Goal: Information Seeking & Learning: Learn about a topic

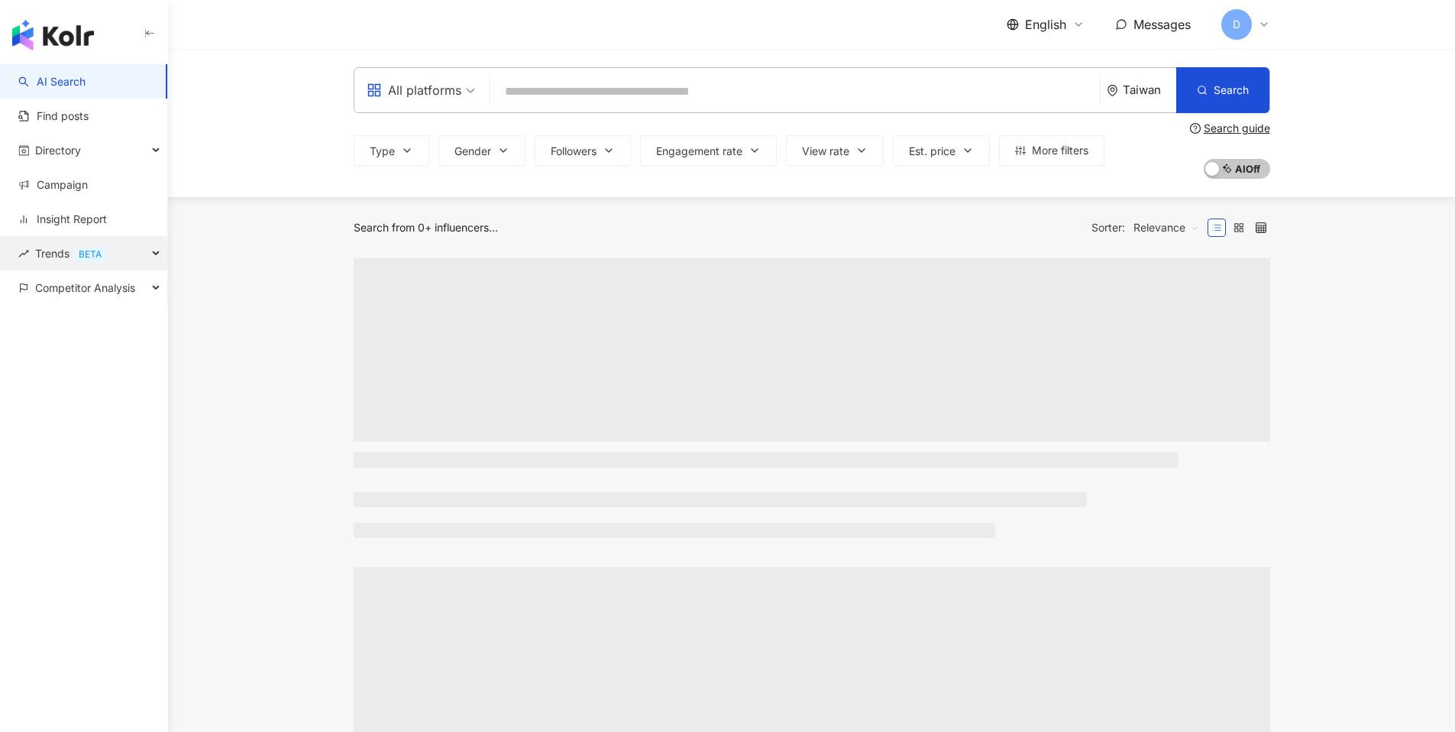
click at [144, 252] on div "Trends BETA" at bounding box center [83, 253] width 167 height 34
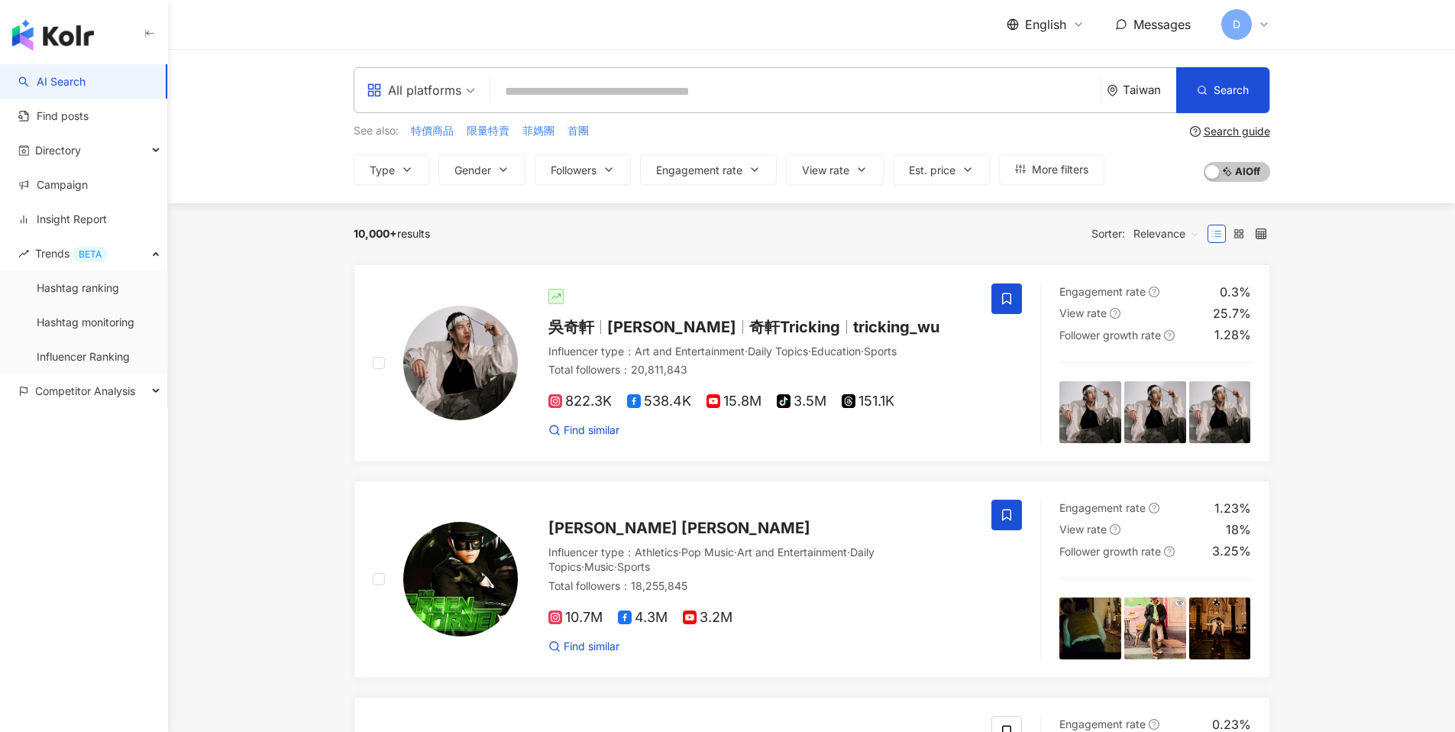
click at [1078, 24] on icon at bounding box center [1078, 24] width 12 height 12
click at [1048, 70] on div "繁體中文" at bounding box center [1055, 59] width 76 height 27
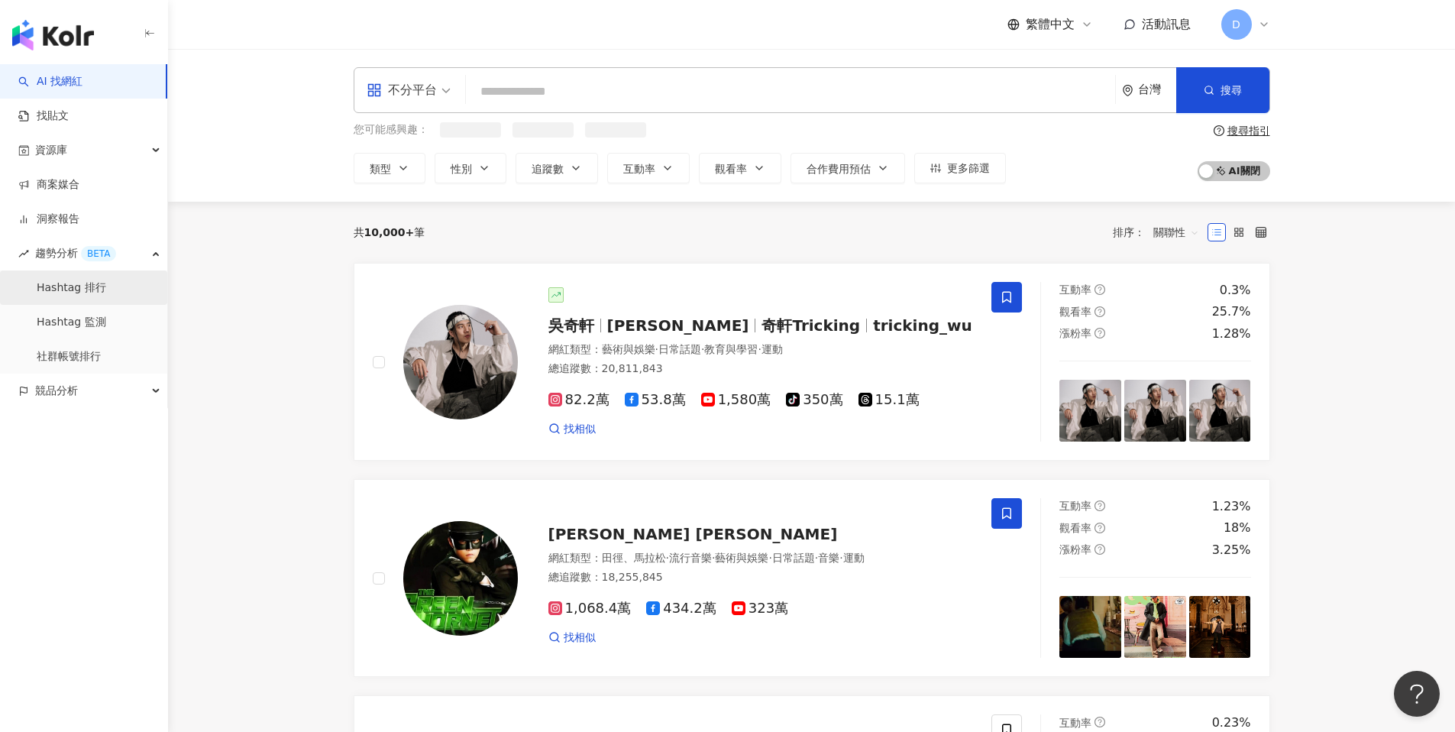
click at [79, 283] on link "Hashtag 排行" at bounding box center [71, 287] width 69 height 15
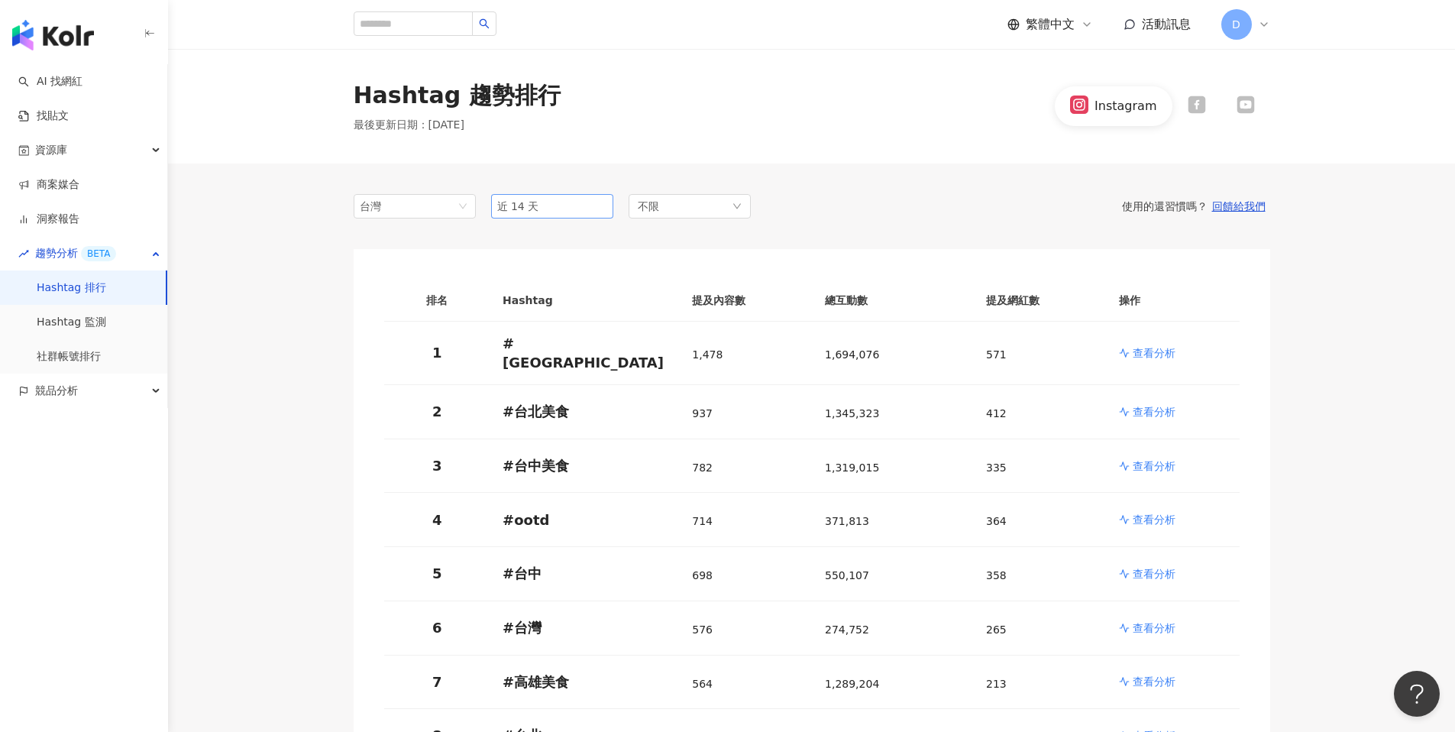
click at [541, 199] on span "近 14 天" at bounding box center [552, 206] width 110 height 23
click at [73, 383] on span "競品分析" at bounding box center [56, 390] width 43 height 34
click at [60, 428] on link "品牌帳號分析" at bounding box center [69, 425] width 64 height 15
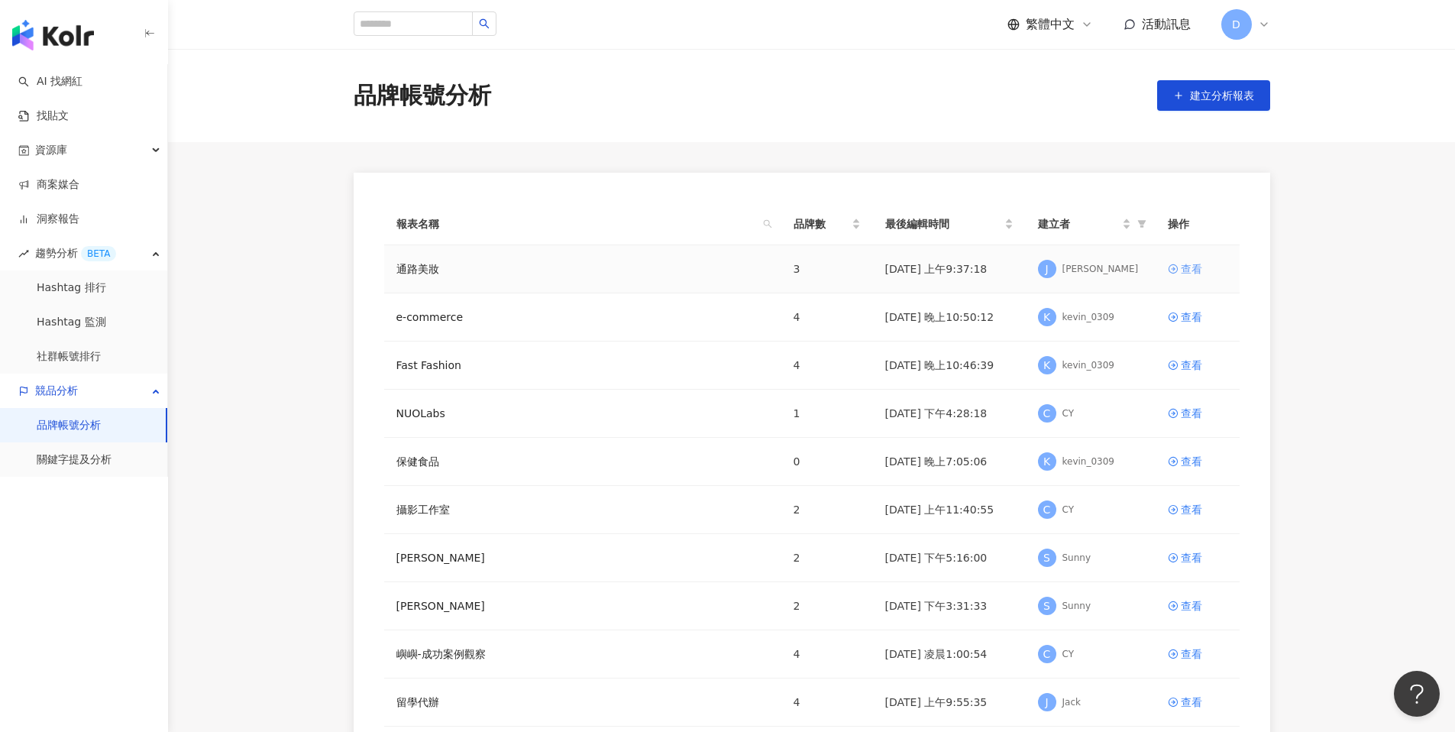
click at [1190, 269] on div "查看" at bounding box center [1191, 268] width 21 height 17
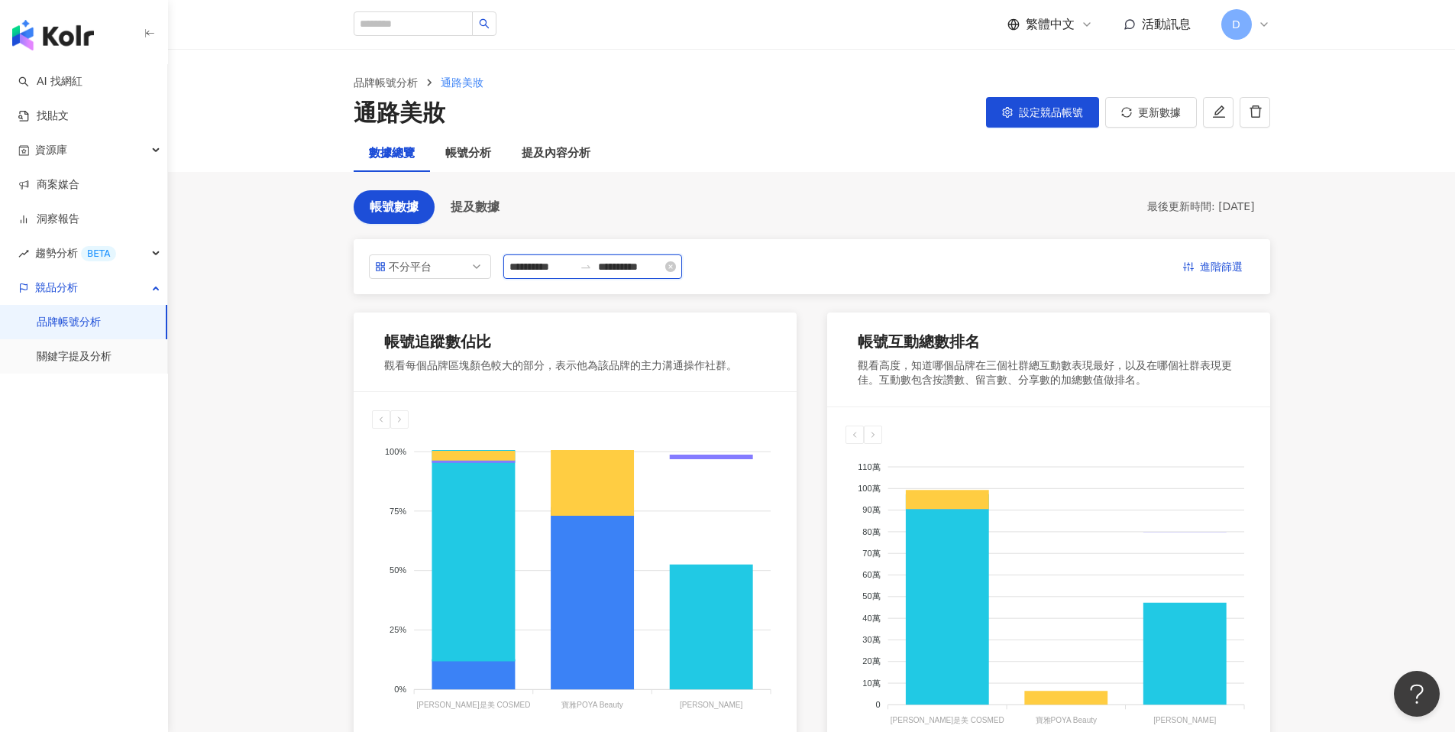
click at [564, 267] on input "**********" at bounding box center [541, 266] width 64 height 17
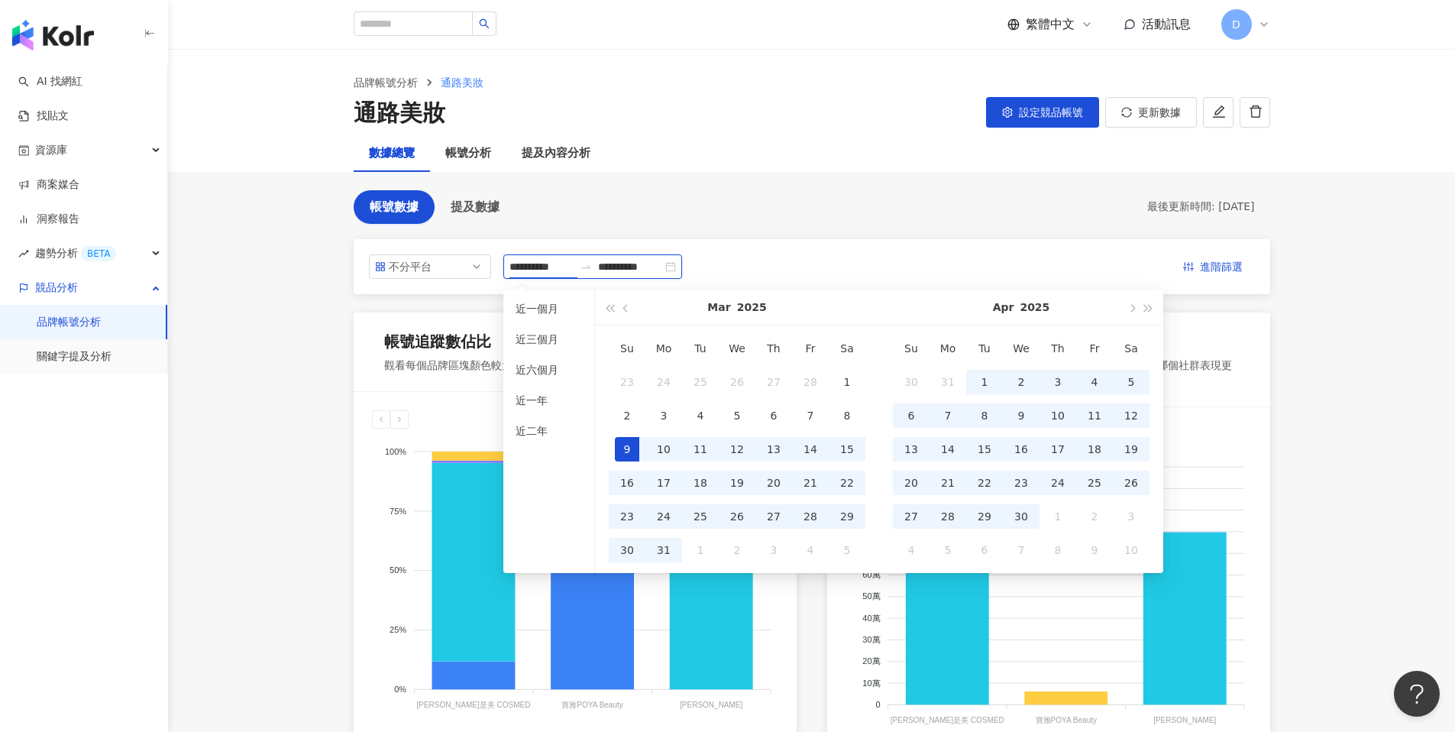
type input "**********"
click at [107, 351] on link "關鍵字提及分析" at bounding box center [74, 356] width 75 height 15
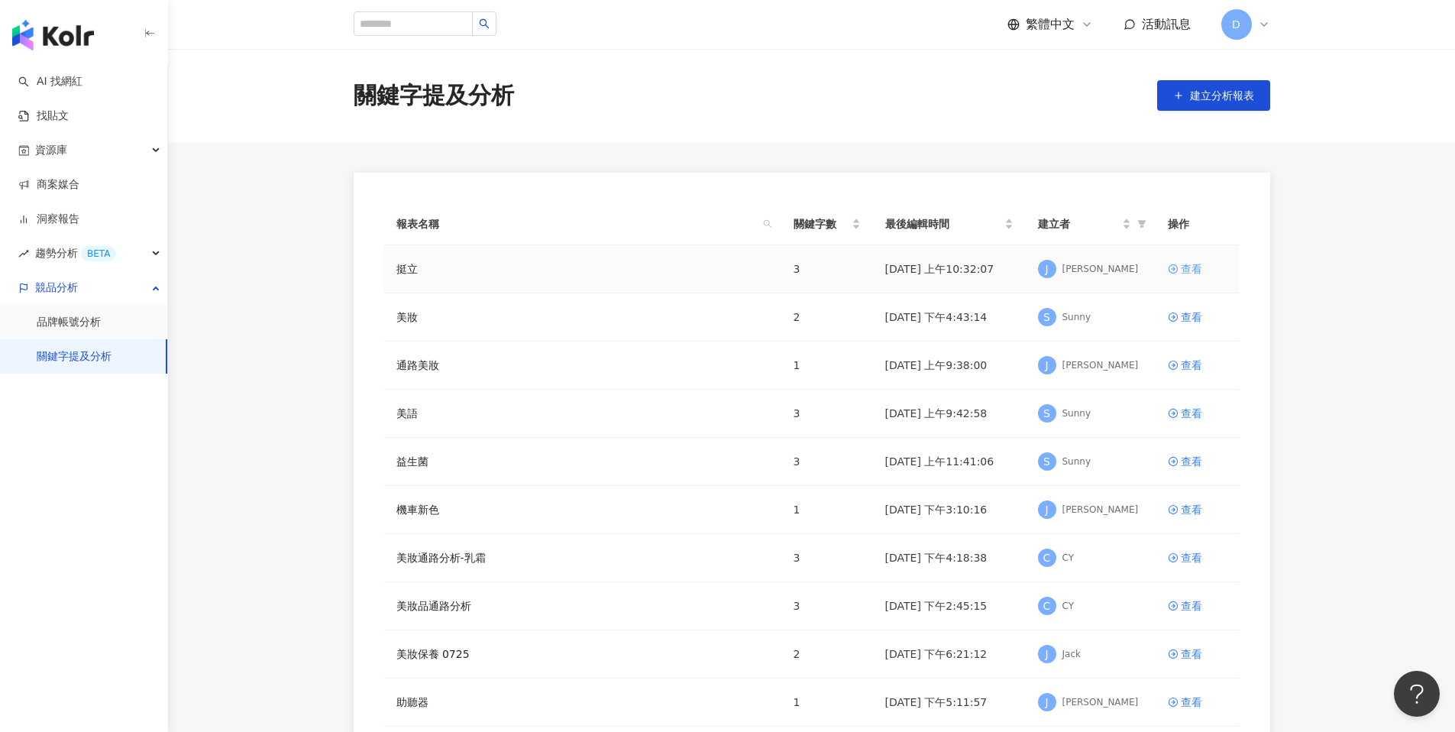
click at [1184, 270] on div "查看" at bounding box center [1191, 268] width 21 height 17
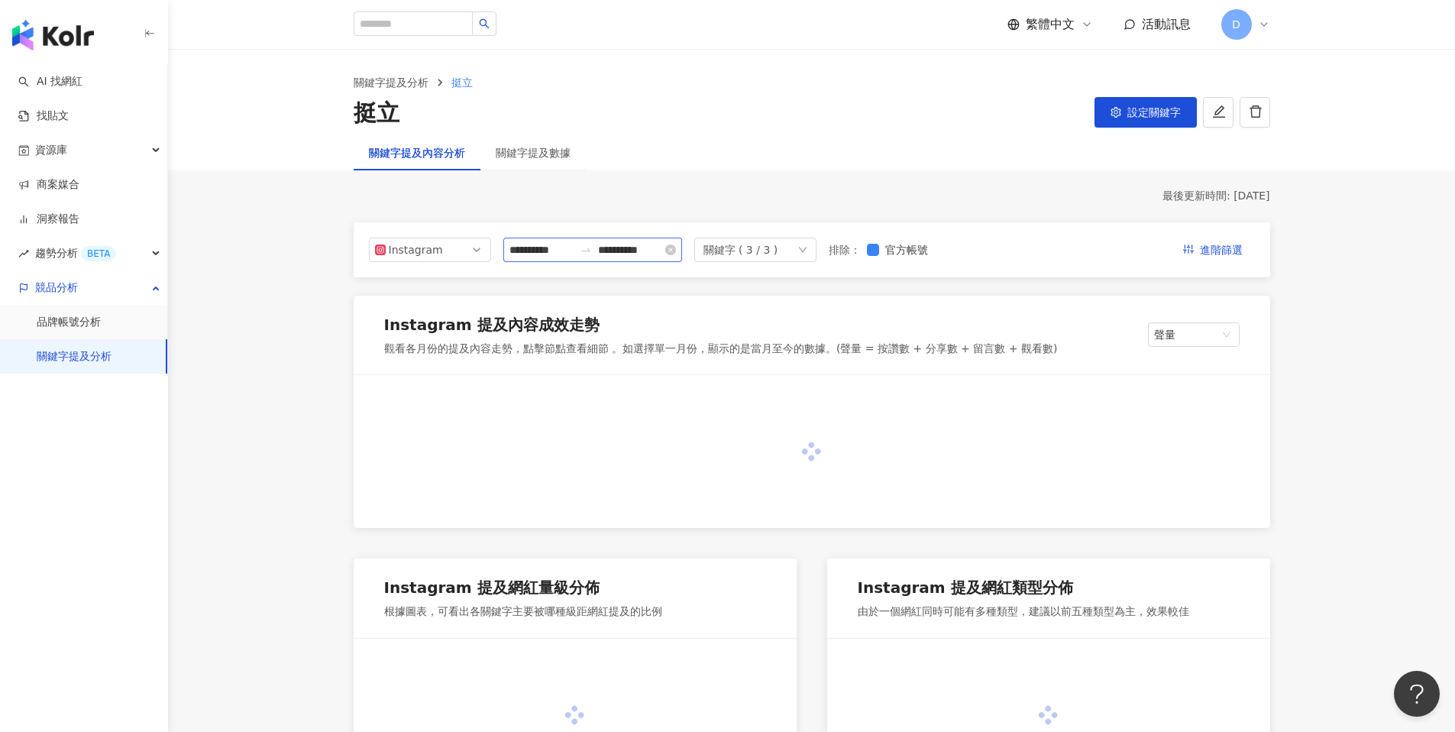
click at [577, 244] on div at bounding box center [586, 250] width 24 height 12
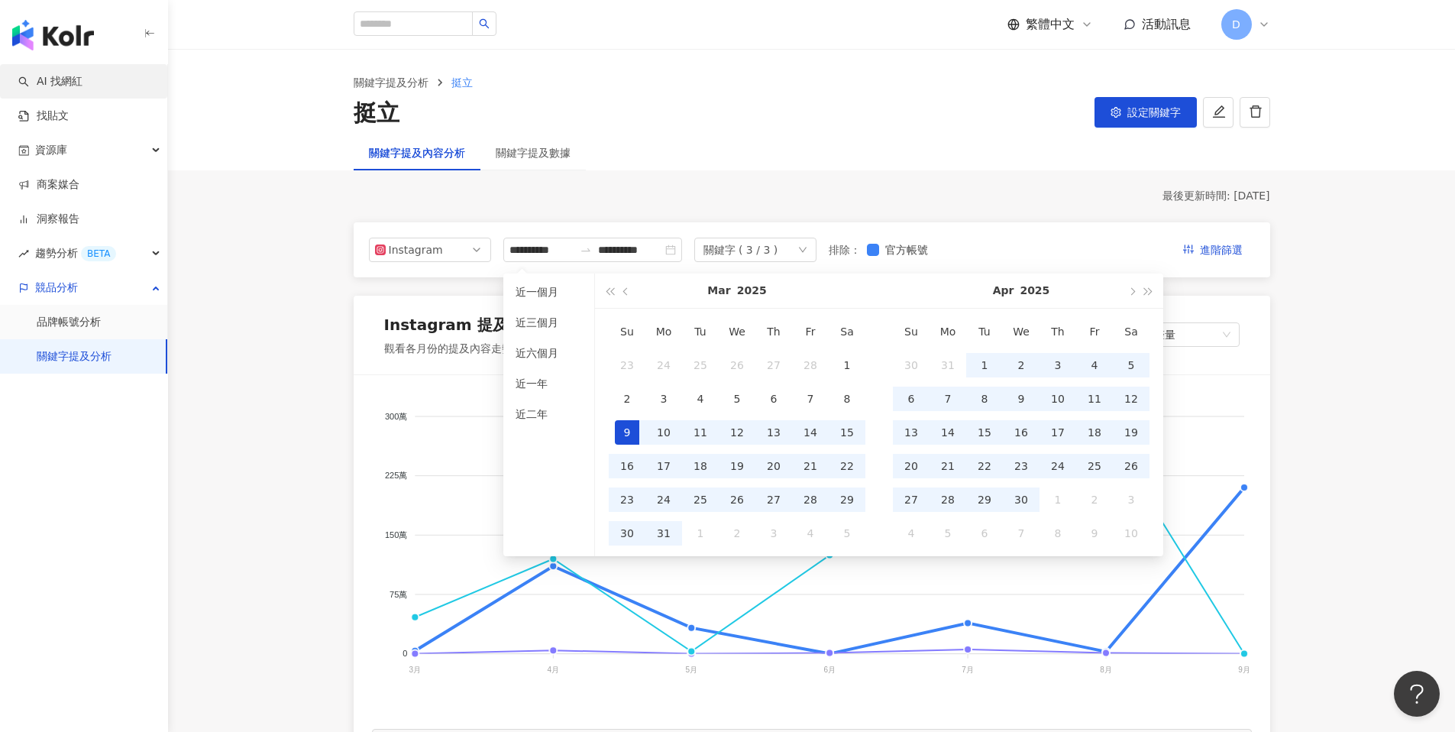
click at [82, 74] on link "AI 找網紅" at bounding box center [50, 81] width 64 height 15
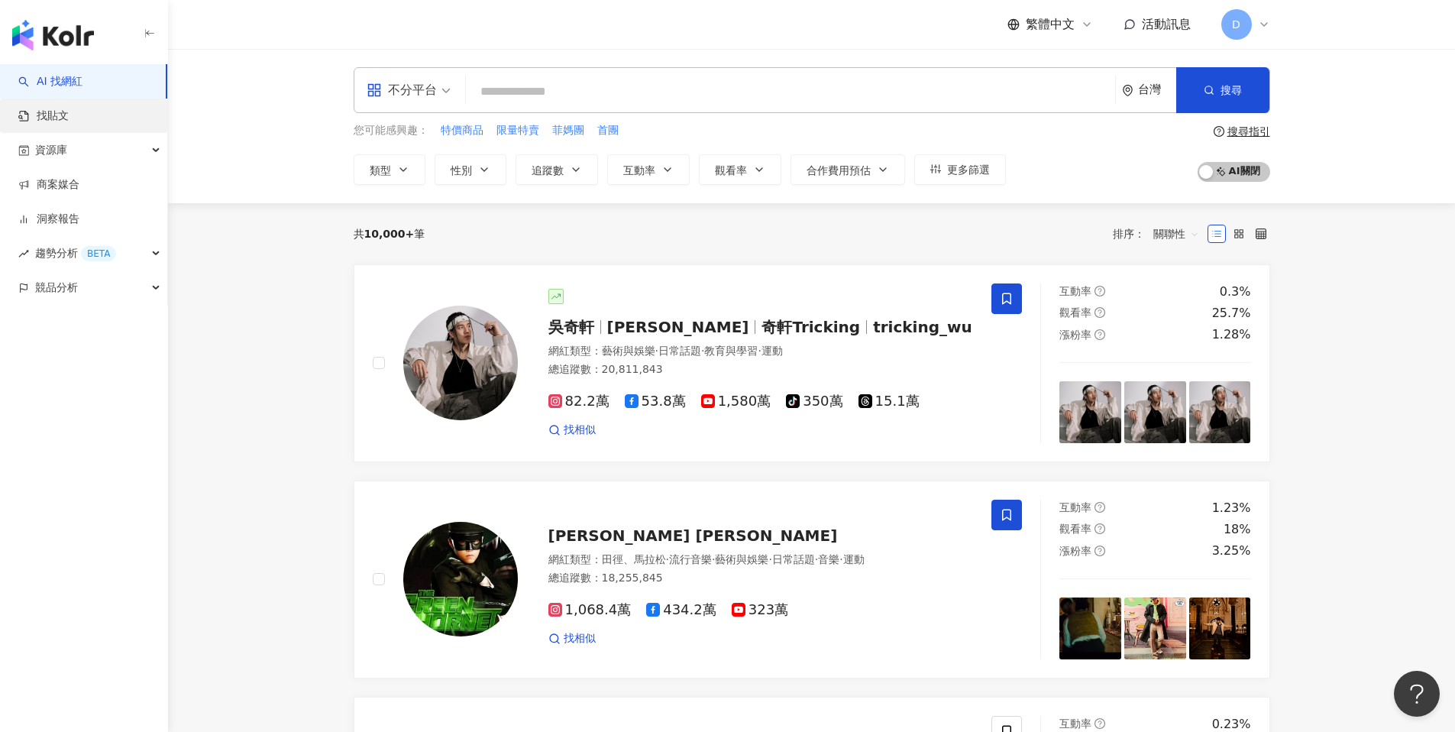
click at [44, 108] on link "找貼文" at bounding box center [43, 115] width 50 height 15
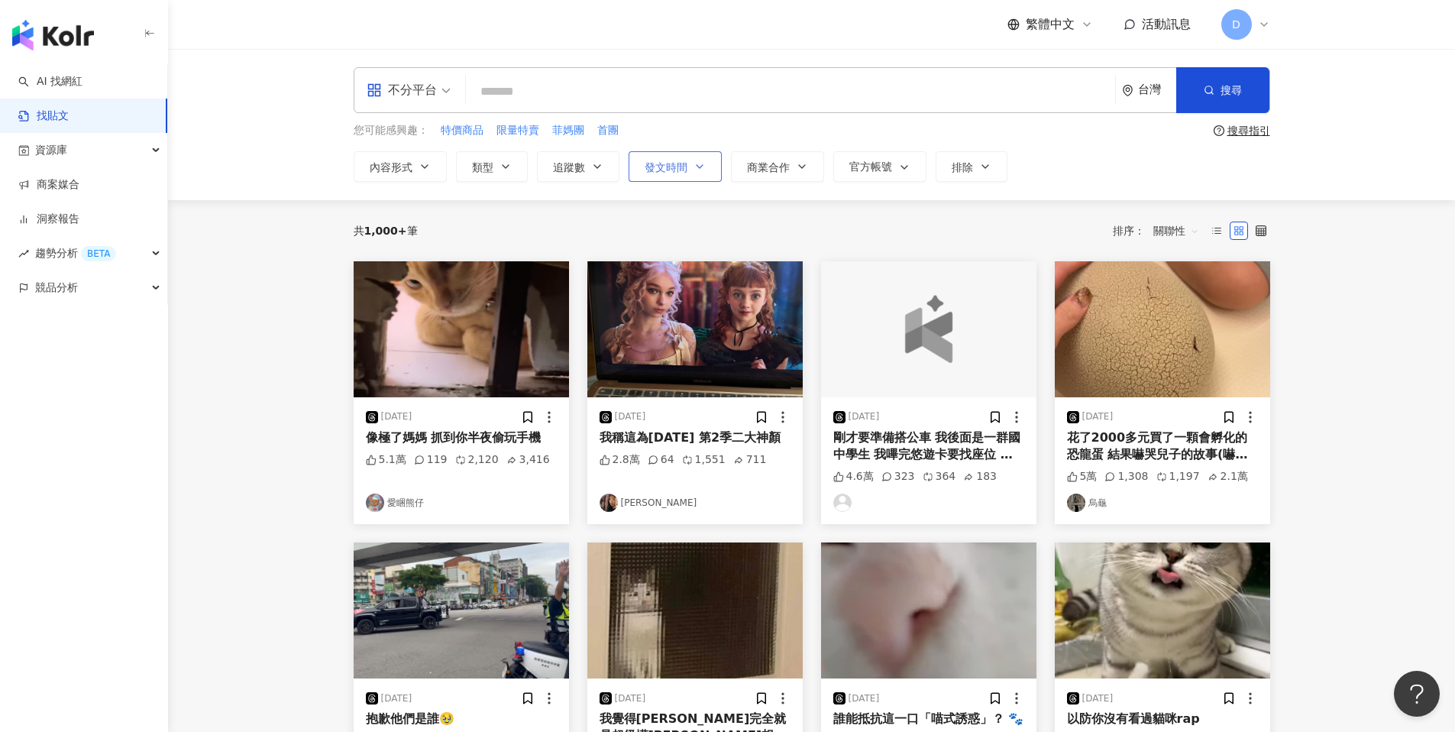
click at [656, 173] on button "發文時間" at bounding box center [675, 166] width 93 height 31
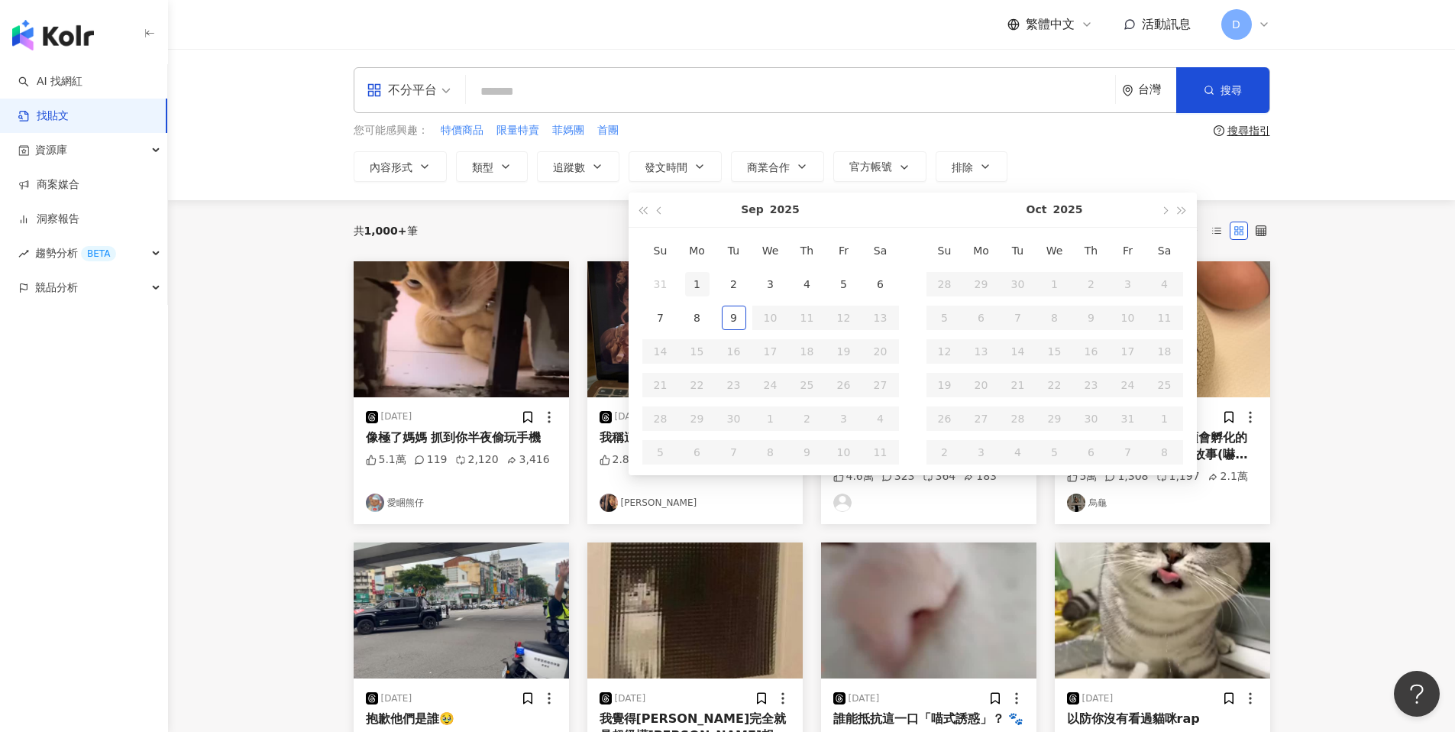
type input "**********"
click at [98, 300] on div "競品分析" at bounding box center [83, 287] width 167 height 34
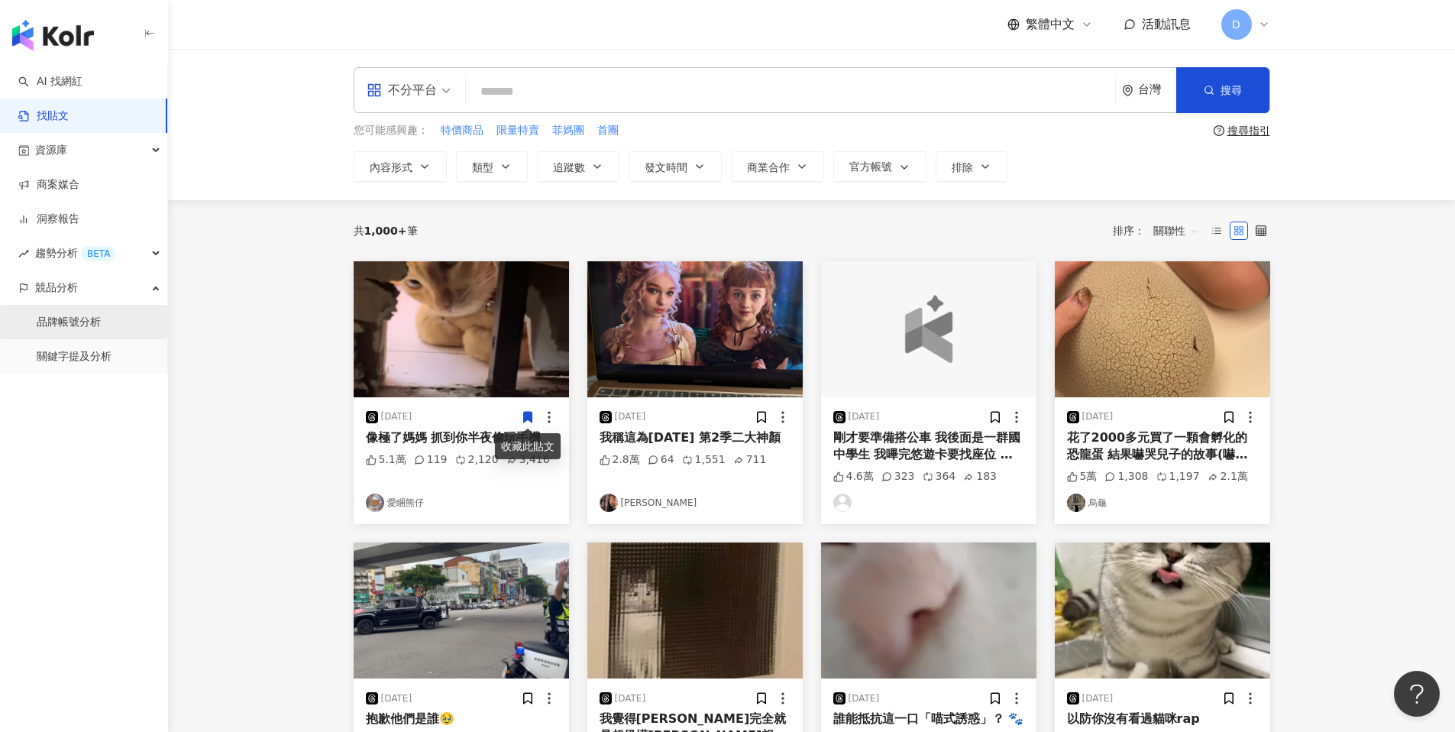
click at [96, 329] on link "品牌帳號分析" at bounding box center [69, 322] width 64 height 15
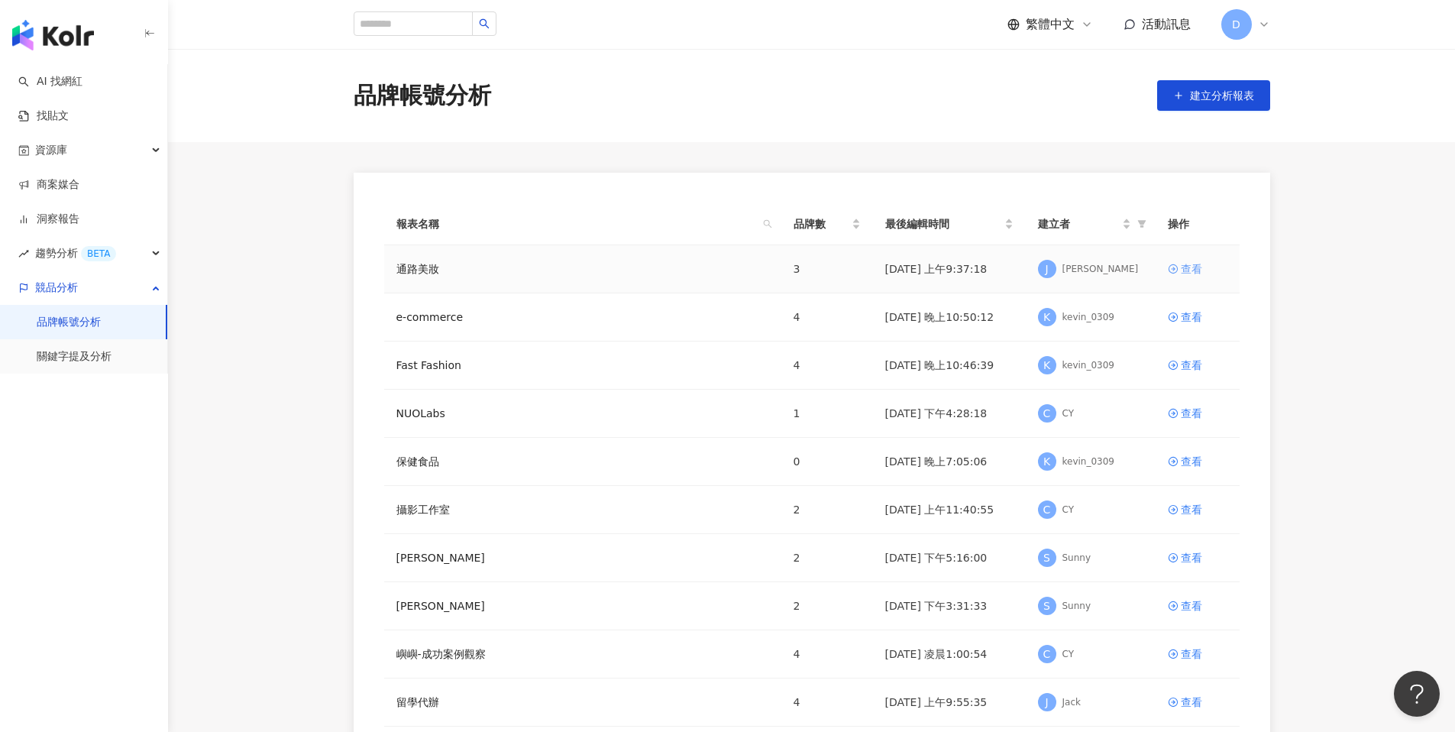
click at [1199, 265] on div "查看" at bounding box center [1191, 268] width 21 height 17
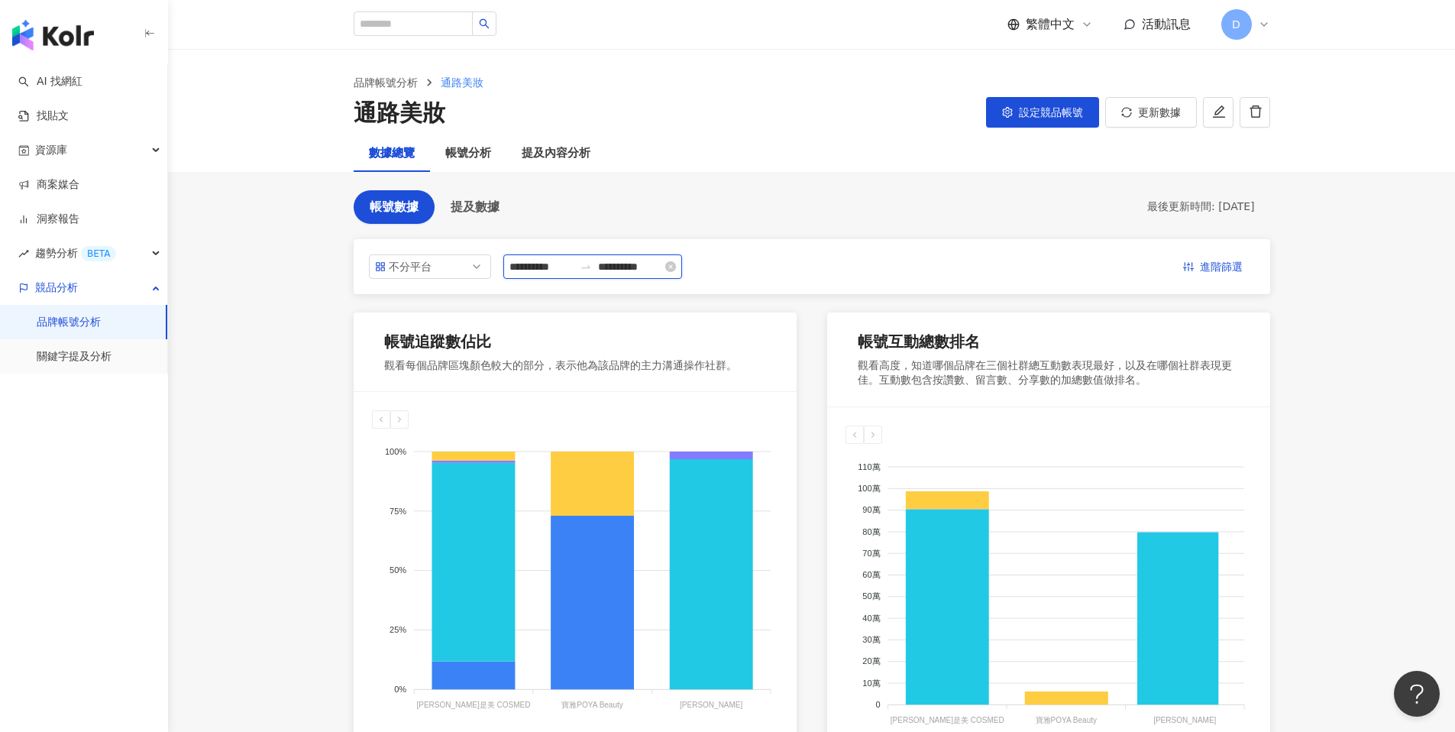
click at [570, 265] on input "**********" at bounding box center [541, 266] width 64 height 17
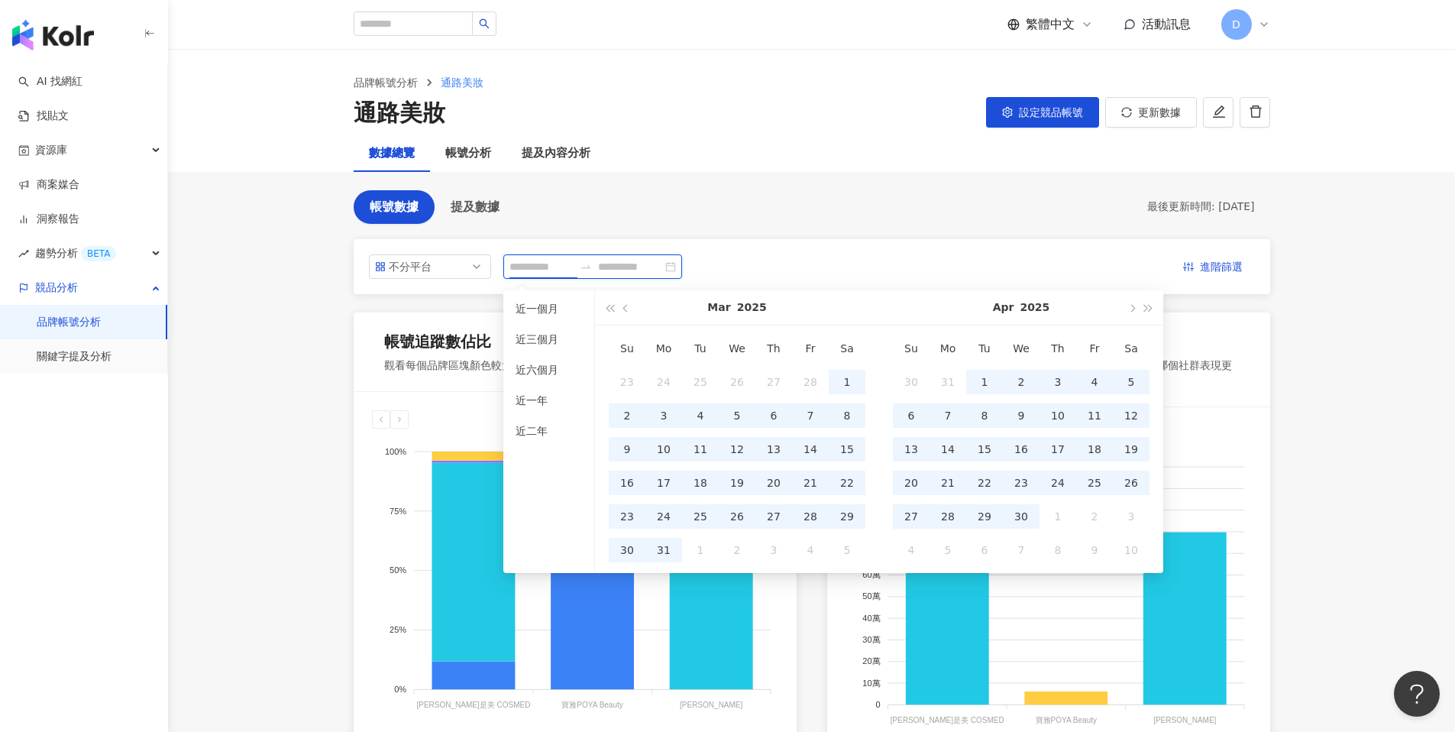
type input "**********"
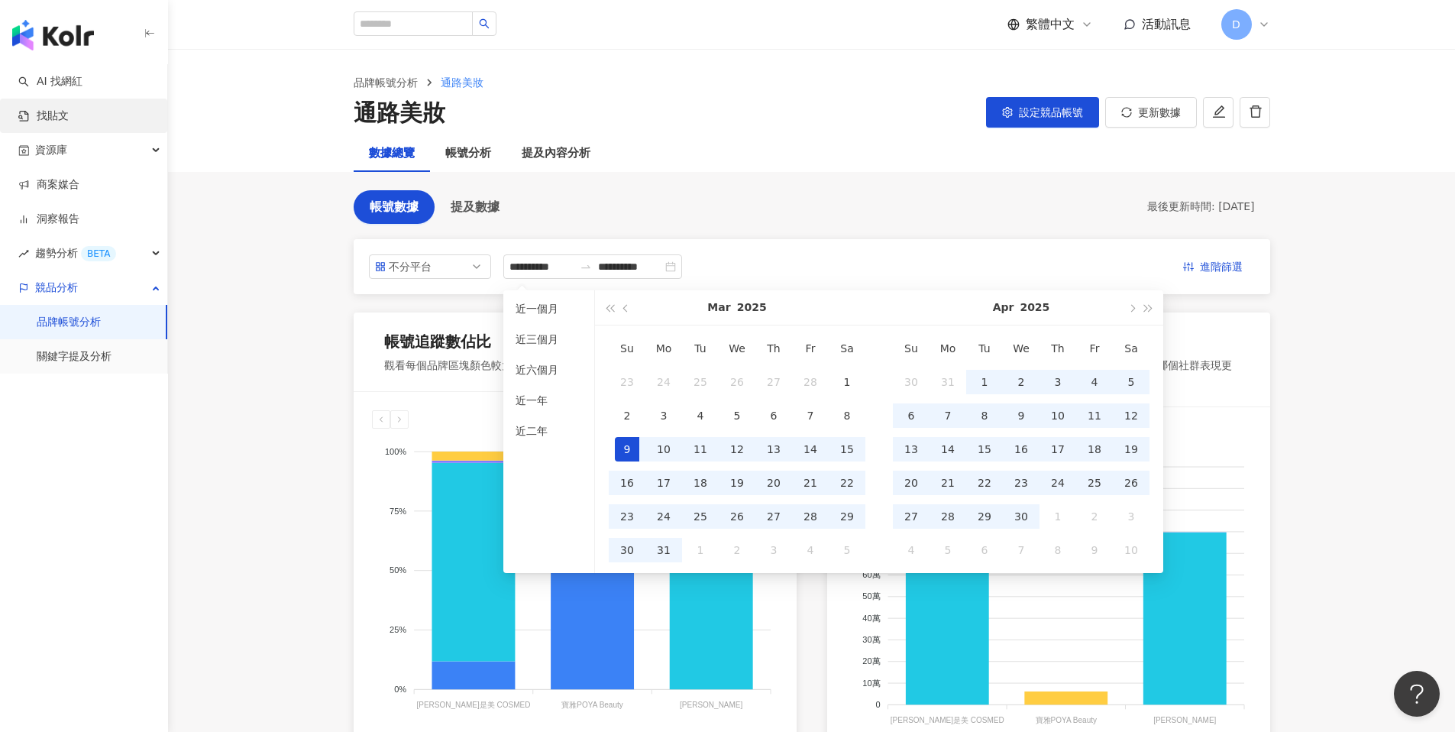
click at [69, 114] on link "找貼文" at bounding box center [43, 115] width 50 height 15
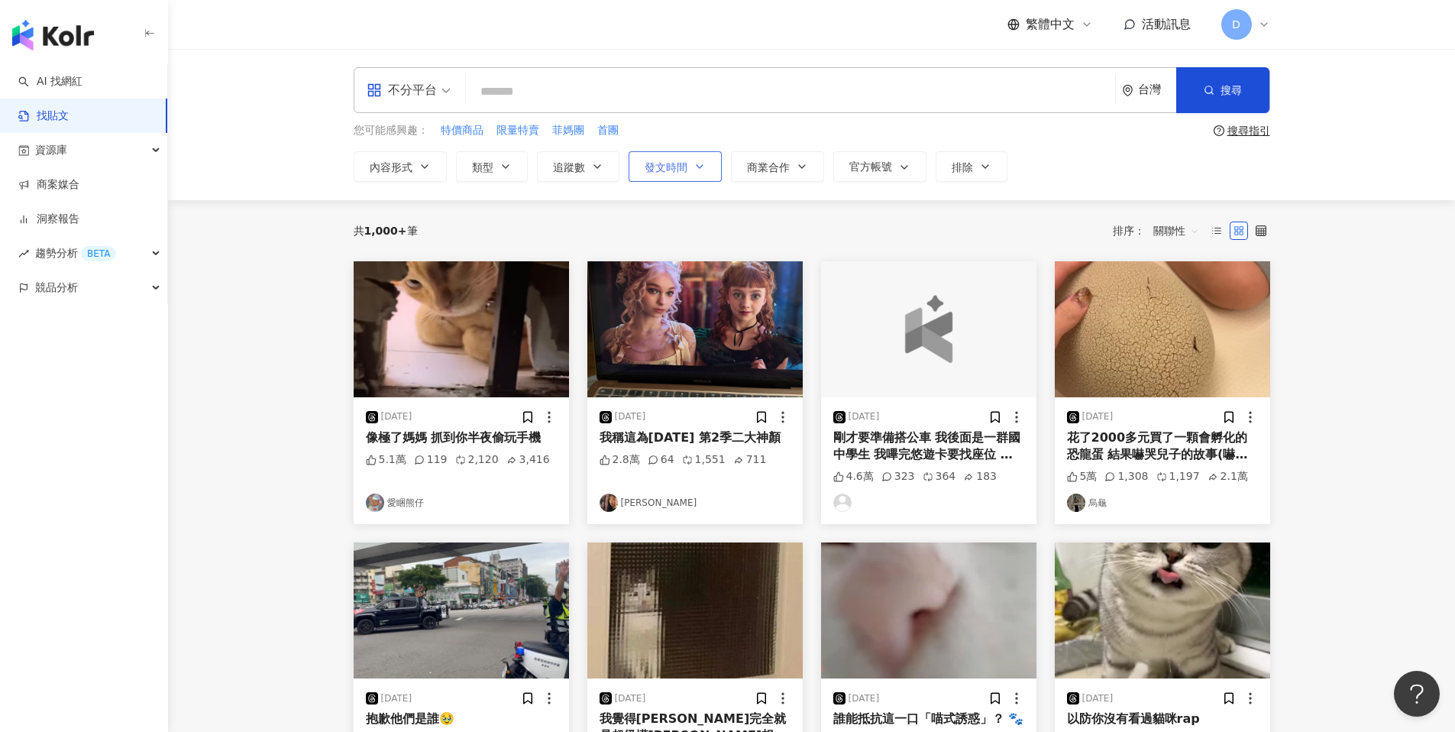
click at [682, 165] on span "發文時間" at bounding box center [666, 167] width 43 height 12
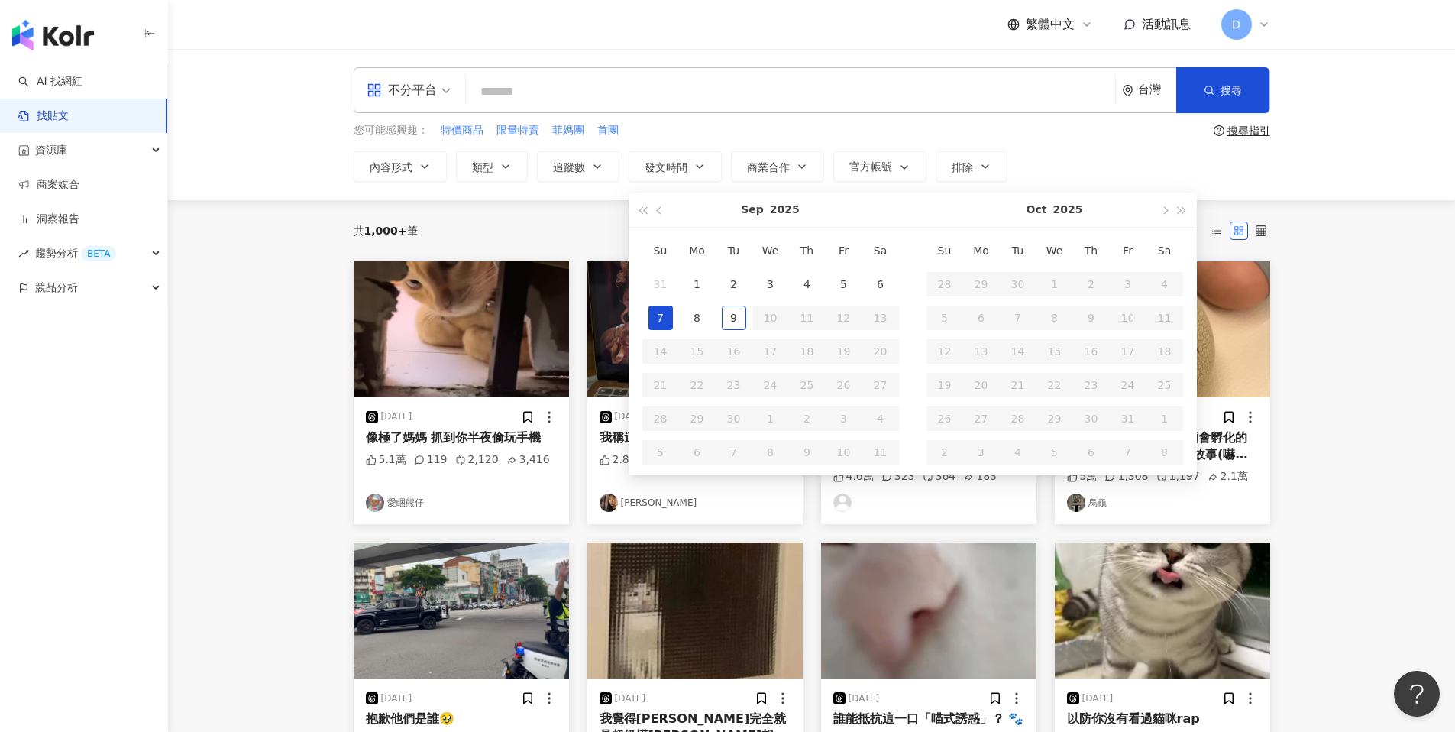
type input "**********"
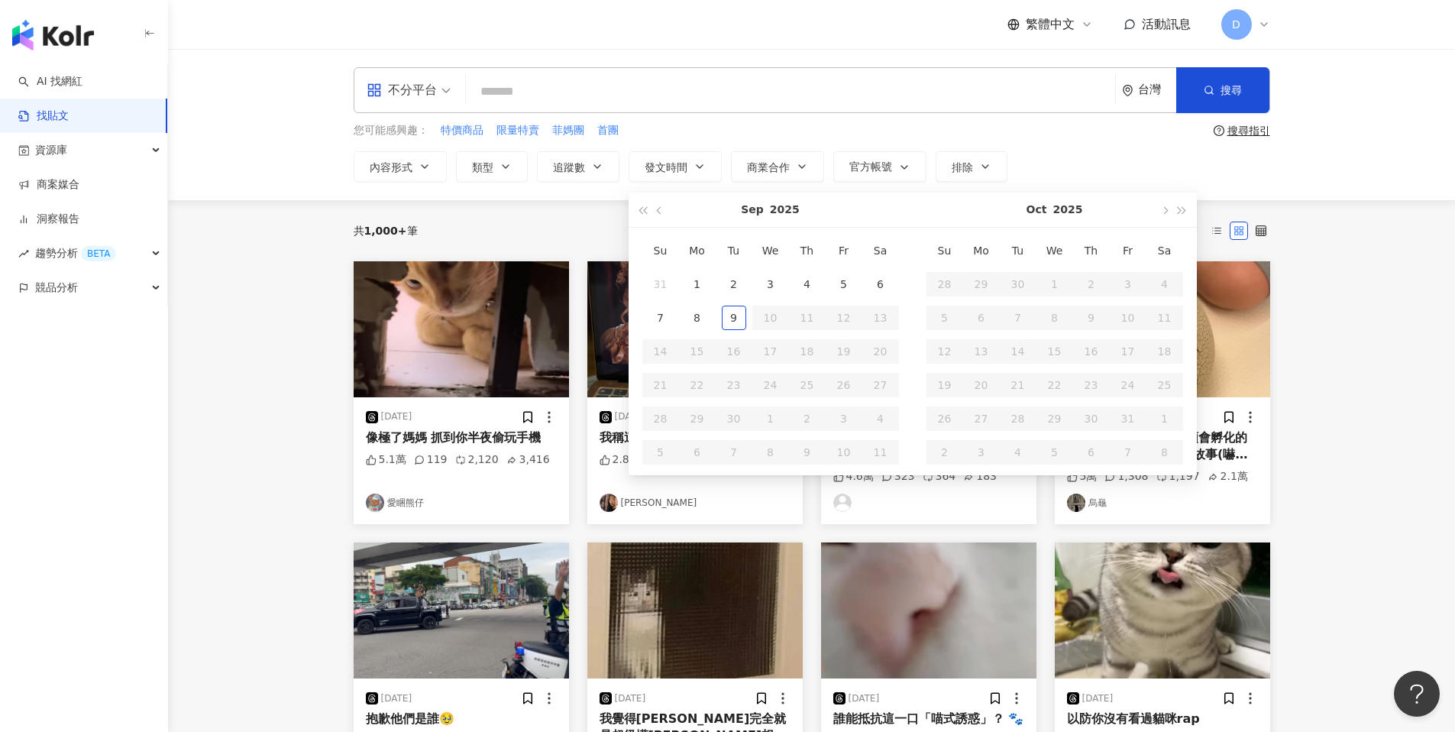
click at [272, 358] on main "不分平台 台灣 搜尋 您可能感興趣： 特價商品 限量特賣 菲媽團 首團 搜尋指引 內容形式 類型 追蹤數 發文時間 Sep 2025 Su Mo Tu We …" at bounding box center [811, 630] width 1287 height 1162
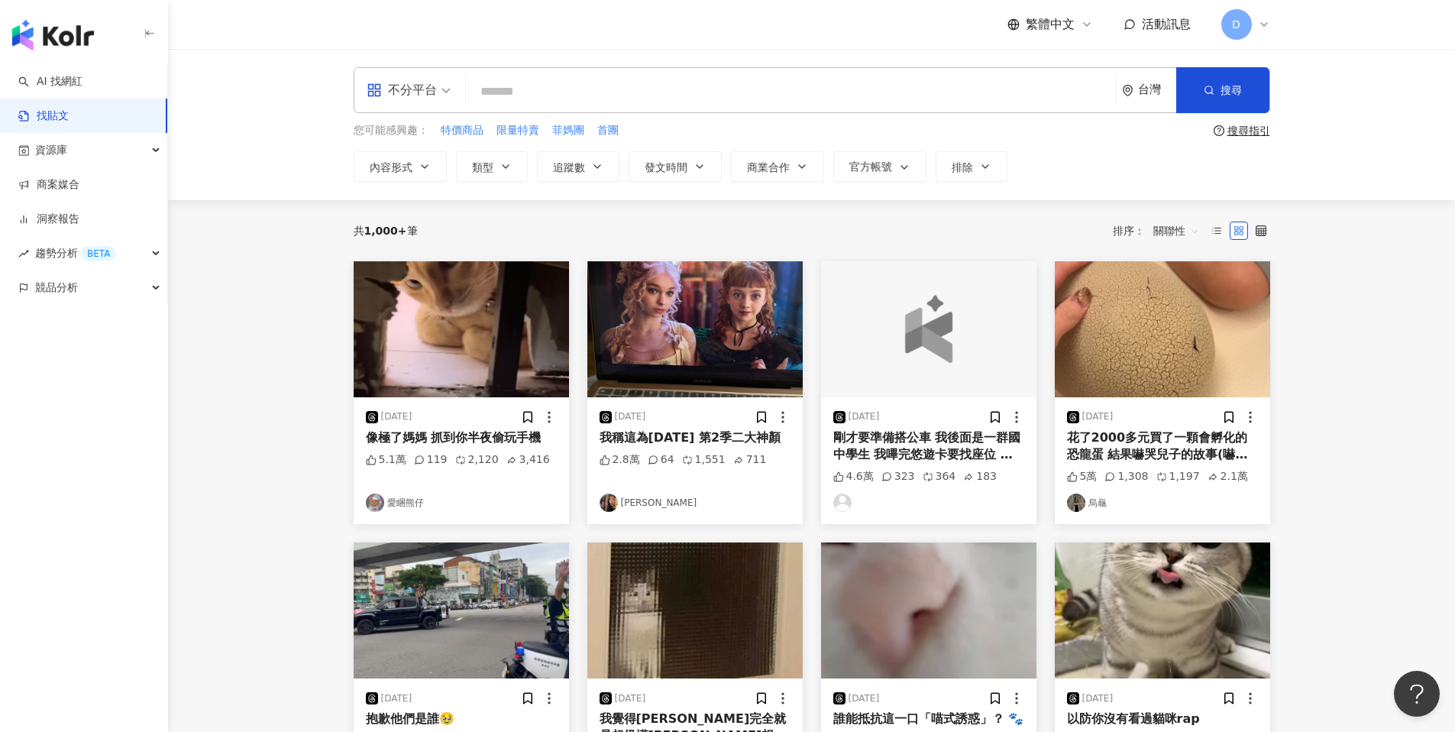
click at [1067, 23] on span "繁體中文" at bounding box center [1050, 24] width 49 height 17
click at [1042, 142] on div "日本語" at bounding box center [1058, 140] width 76 height 27
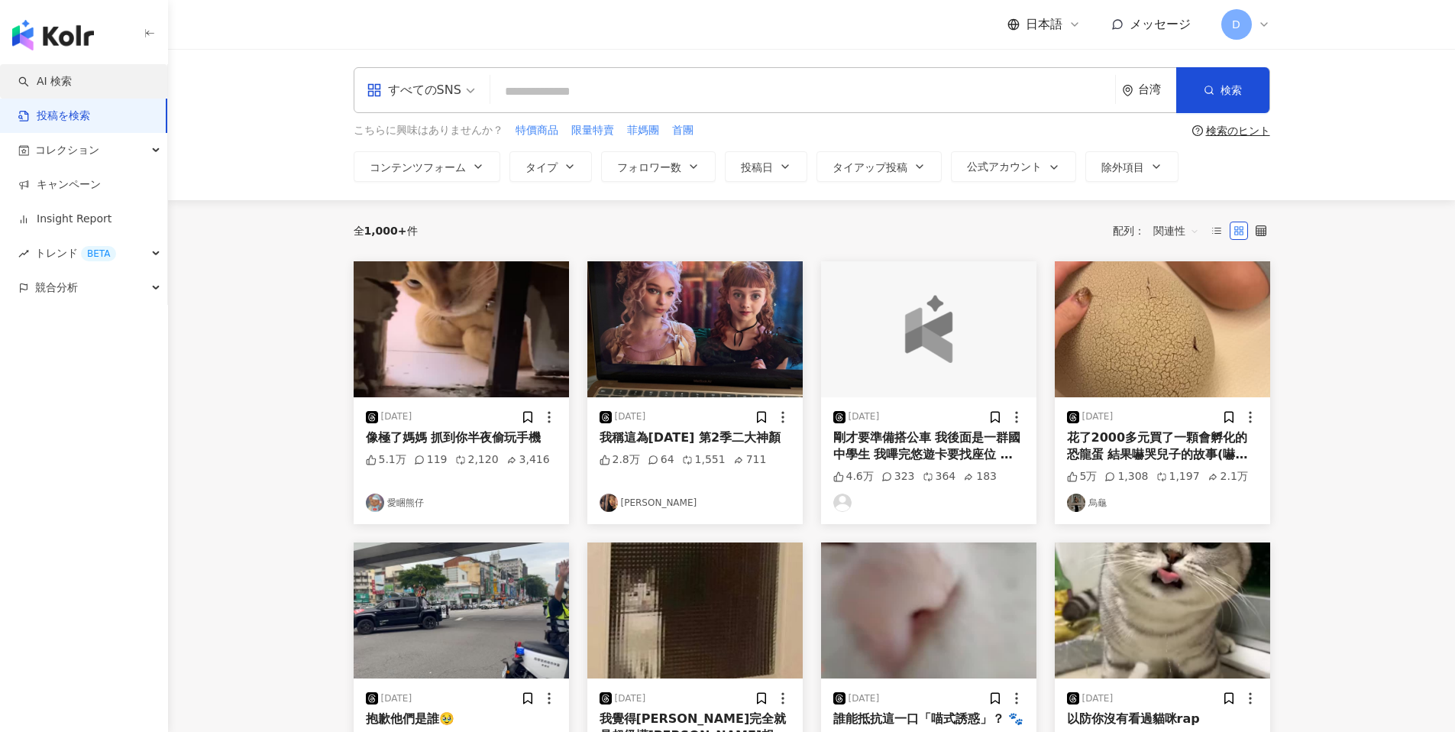
click at [65, 75] on link "AI 検索" at bounding box center [44, 81] width 53 height 15
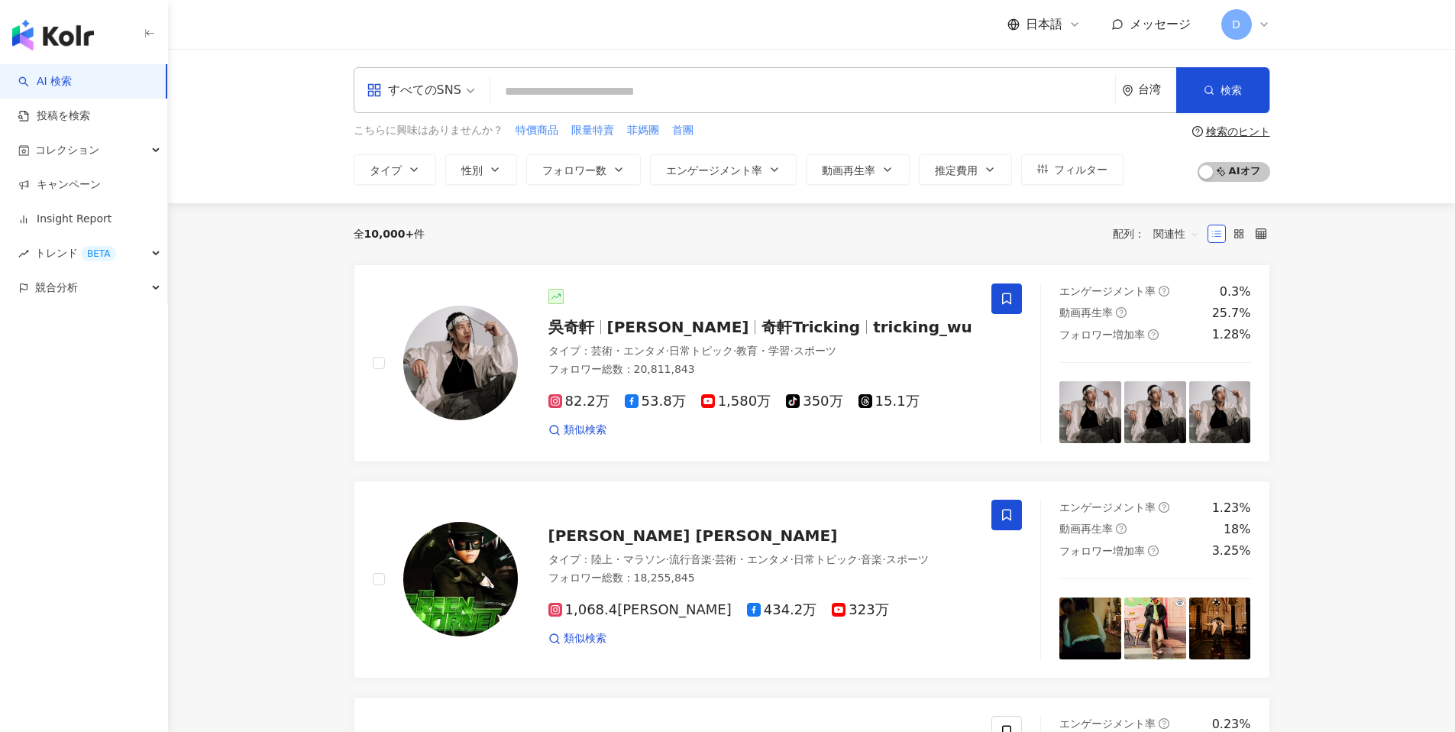
click at [1259, 24] on icon at bounding box center [1264, 24] width 12 height 12
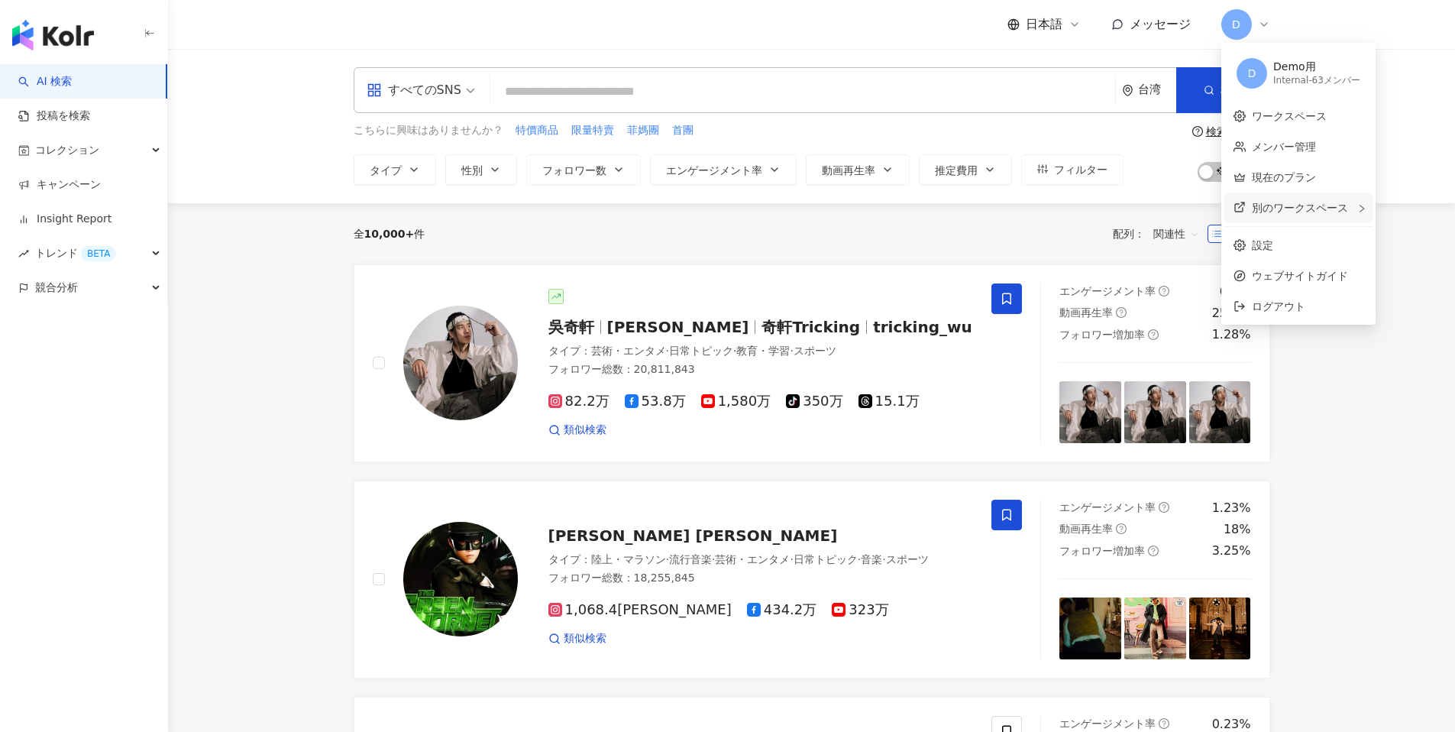
click at [1288, 207] on span "別のワークスペース" at bounding box center [1300, 208] width 96 height 12
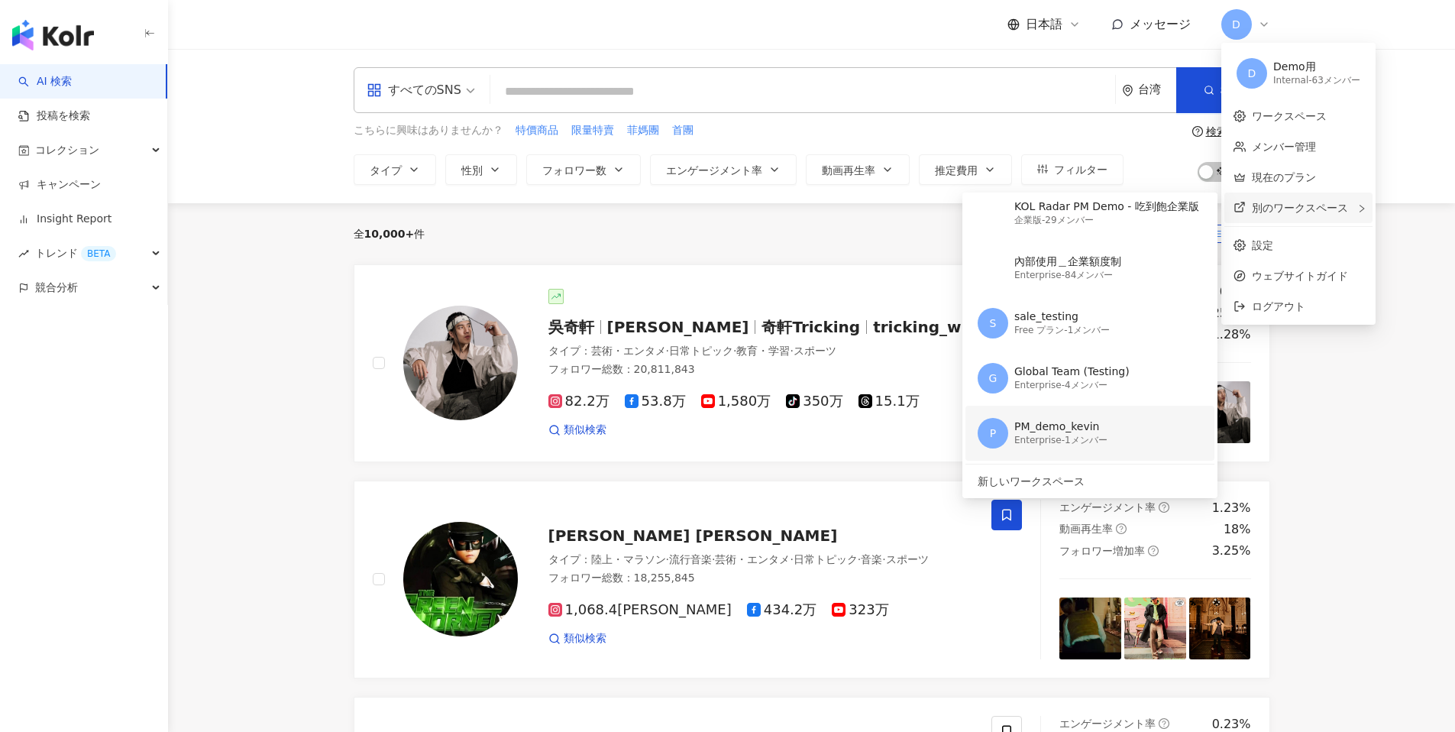
scroll to position [65, 0]
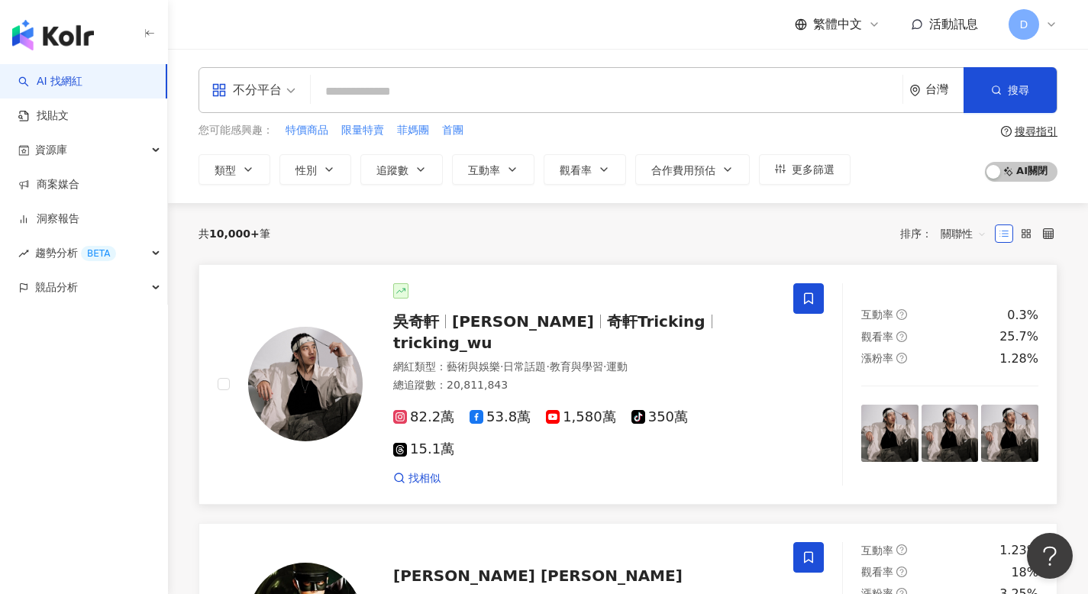
click at [498, 316] on span "[PERSON_NAME]" at bounding box center [523, 321] width 142 height 18
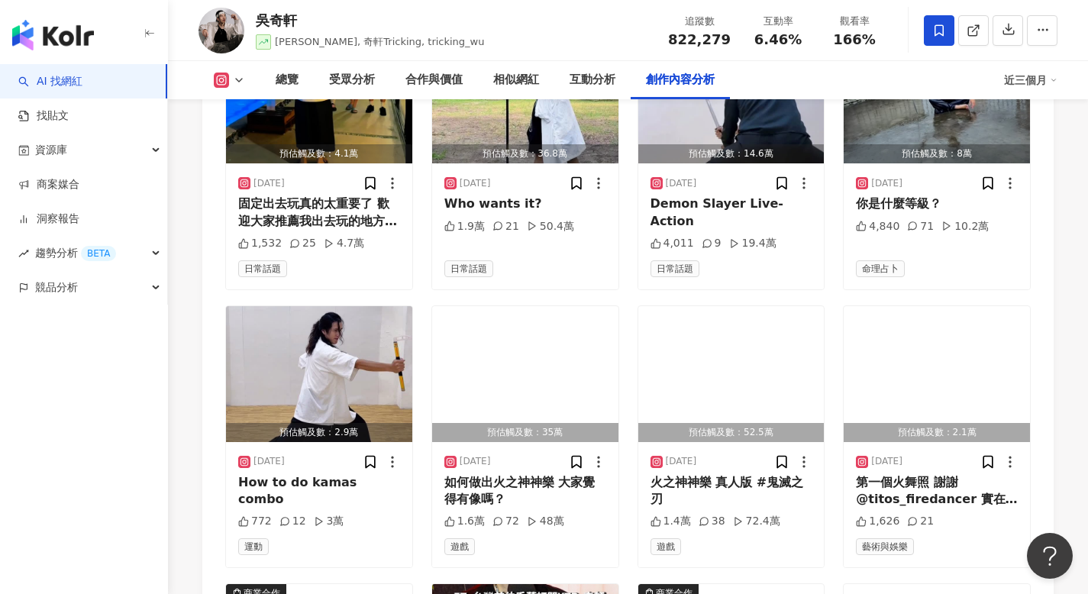
scroll to position [4621, 0]
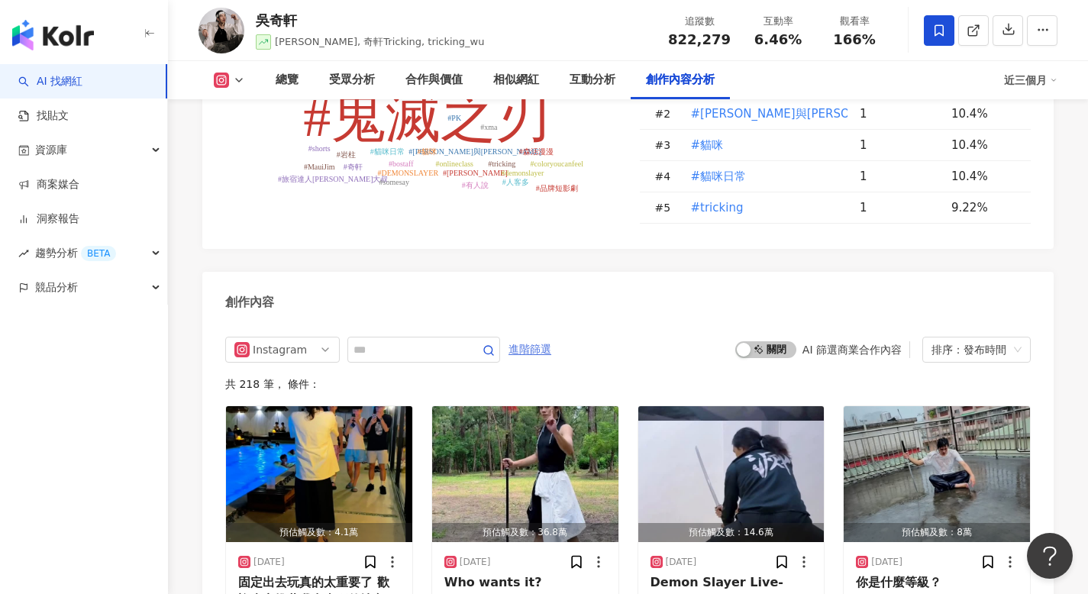
click at [542, 338] on span "進階篩選" at bounding box center [530, 350] width 43 height 24
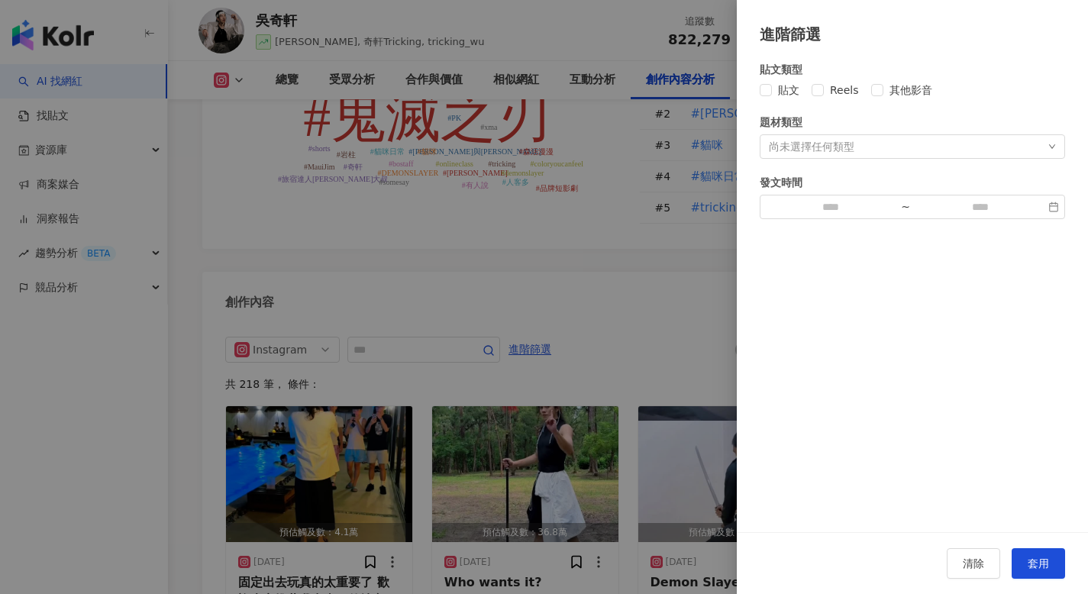
click at [881, 147] on div "尚未選擇任何類型" at bounding box center [912, 146] width 305 height 24
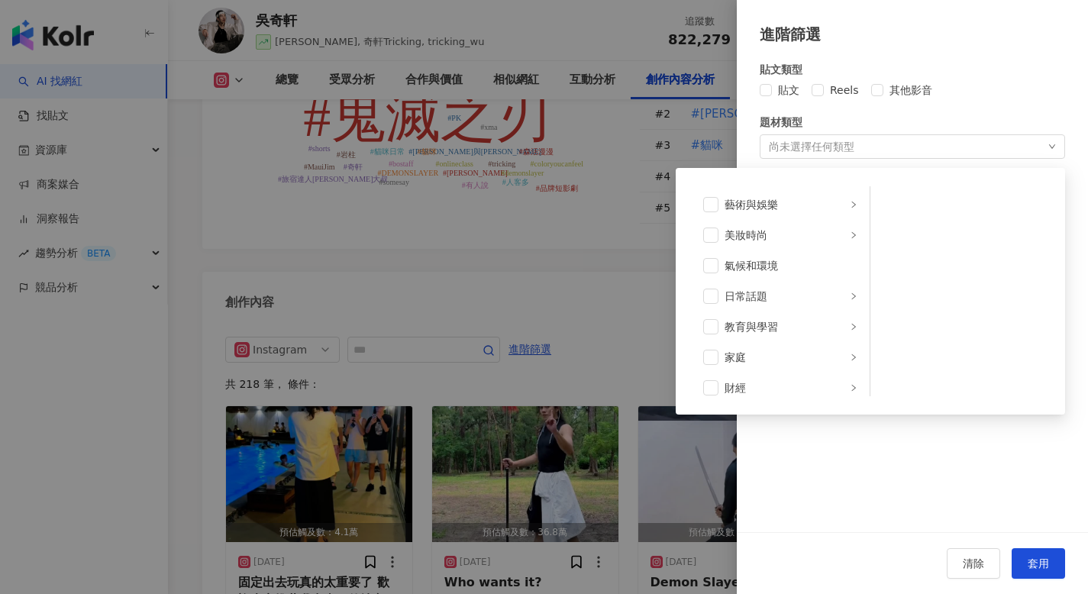
click at [881, 147] on div "尚未選擇任何類型 藝術與娛樂 美妝時尚 氣候和環境 日常話題 教育與學習 家庭 財經 美食 命理占卜 遊戲 法政社會 生活風格 影視娛樂 醫療與健康 寵物 攝…" at bounding box center [912, 146] width 305 height 24
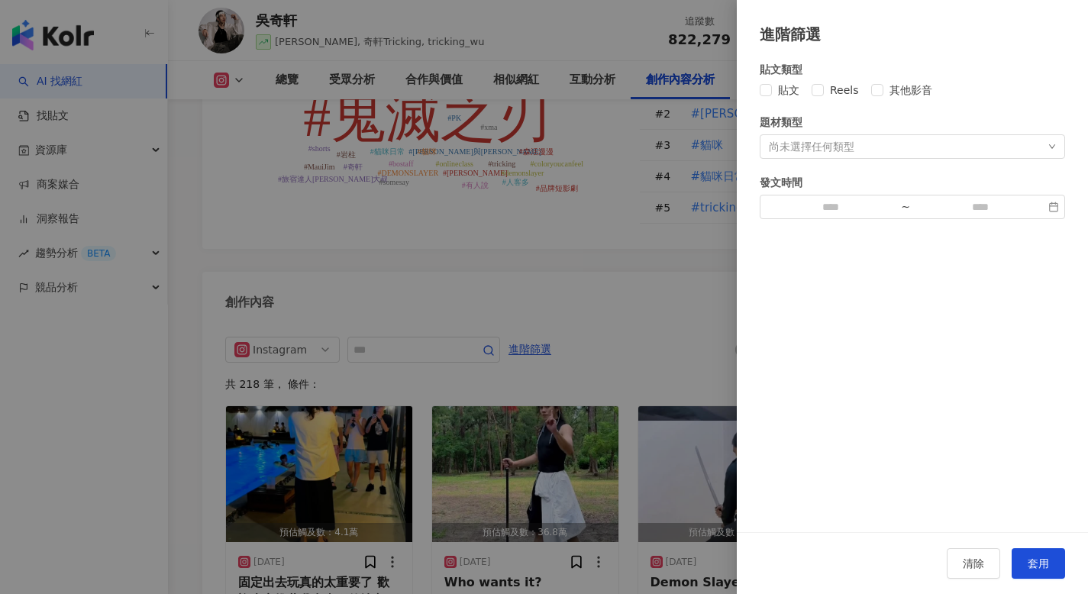
click at [512, 276] on div at bounding box center [544, 297] width 1088 height 594
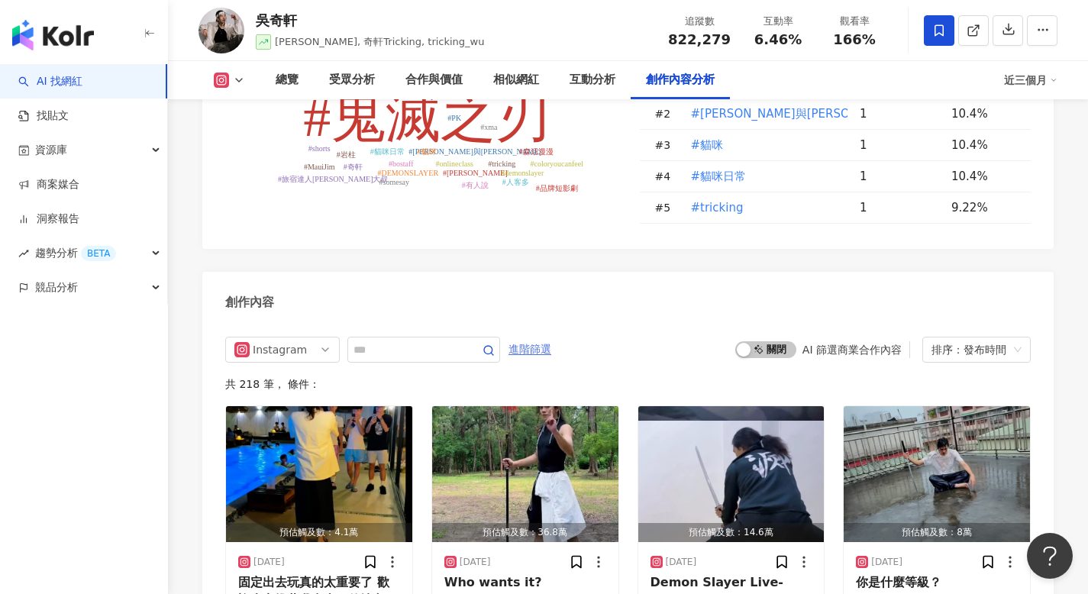
click at [534, 338] on span "進階篩選" at bounding box center [530, 350] width 43 height 24
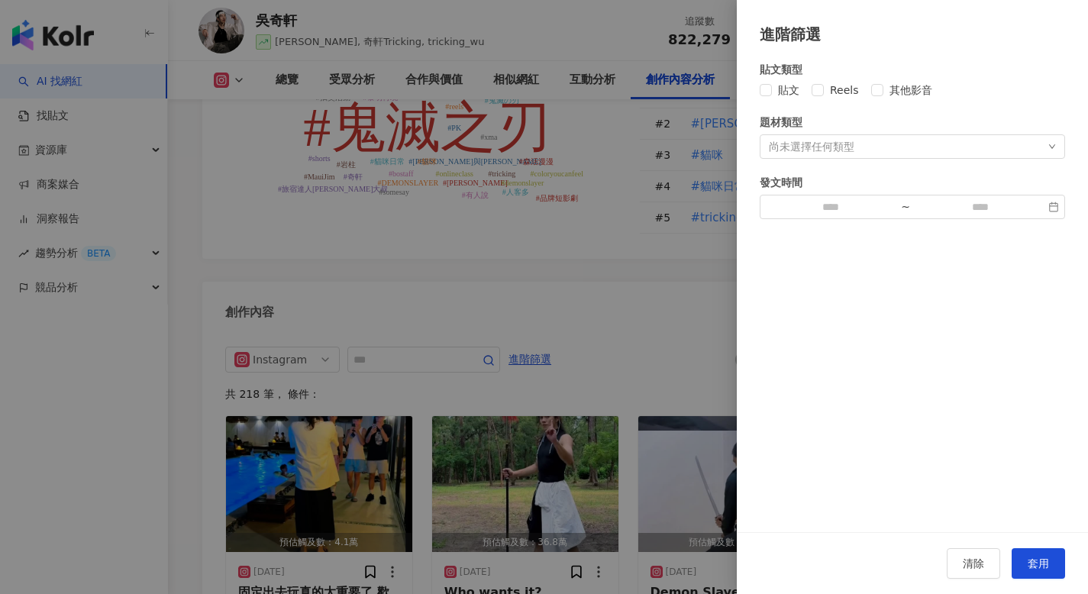
scroll to position [4601, 0]
